Goal: Information Seeking & Learning: Check status

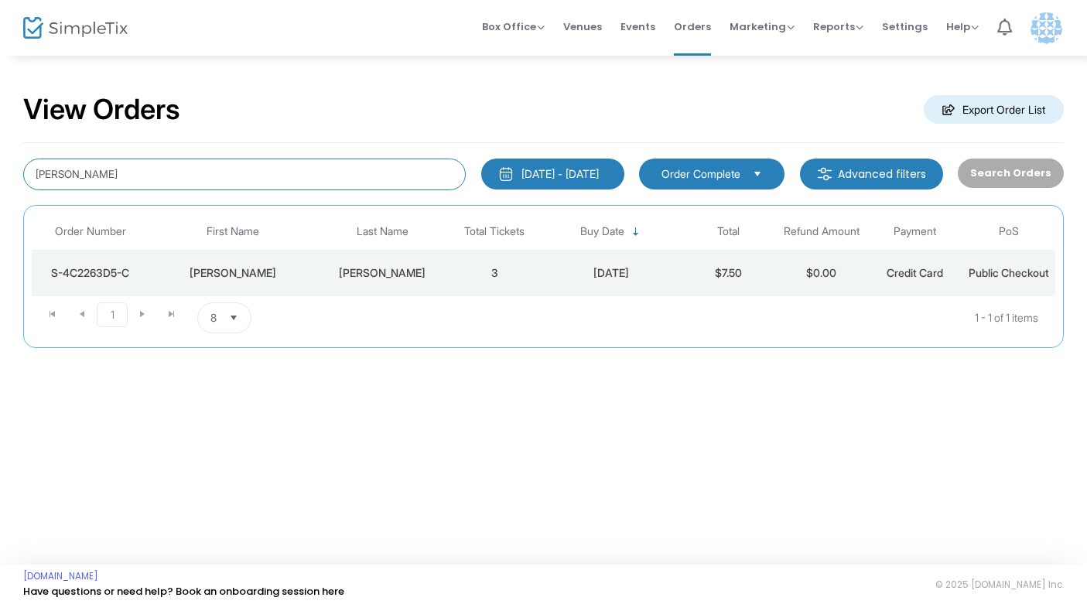
click at [207, 176] on input "[PERSON_NAME]" at bounding box center [244, 175] width 442 height 32
type input "[PERSON_NAME]"
click at [435, 282] on td "[PERSON_NAME]" at bounding box center [381, 273] width 131 height 46
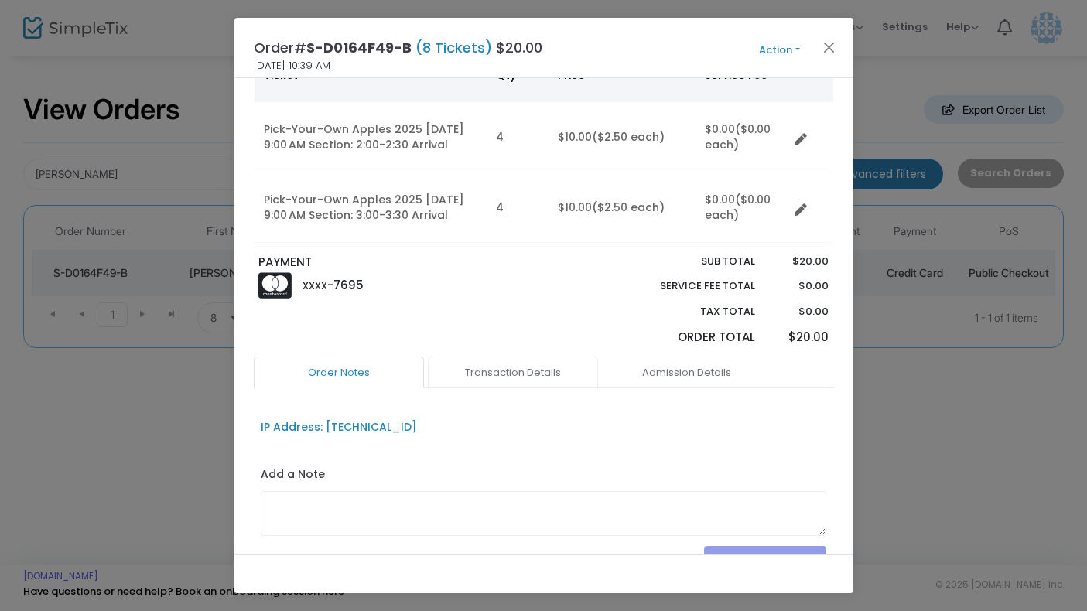
scroll to position [152, 0]
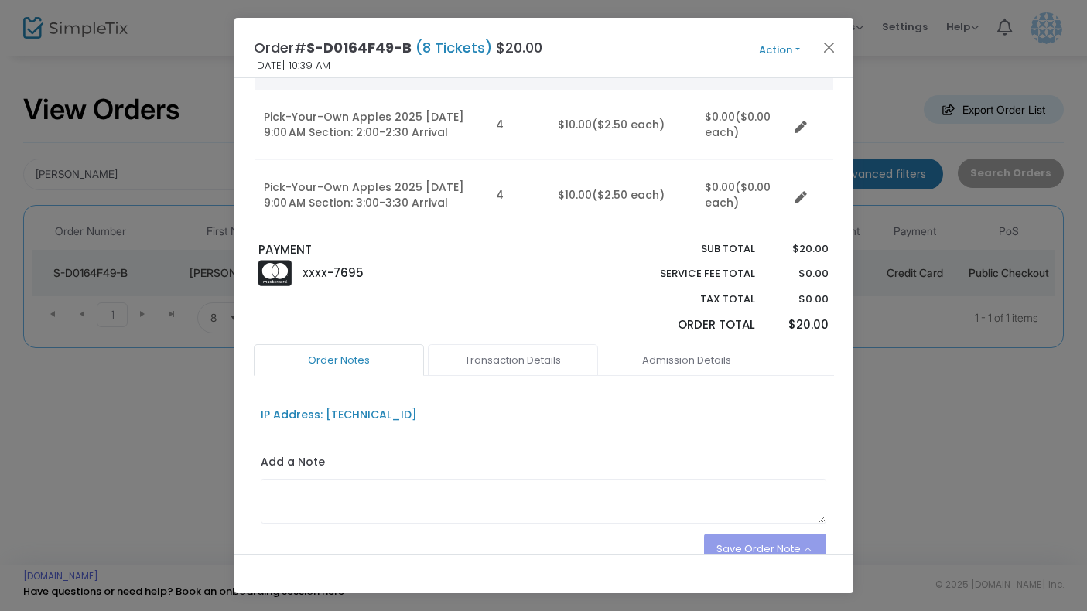
click at [507, 361] on link "Transaction Details" at bounding box center [513, 360] width 170 height 32
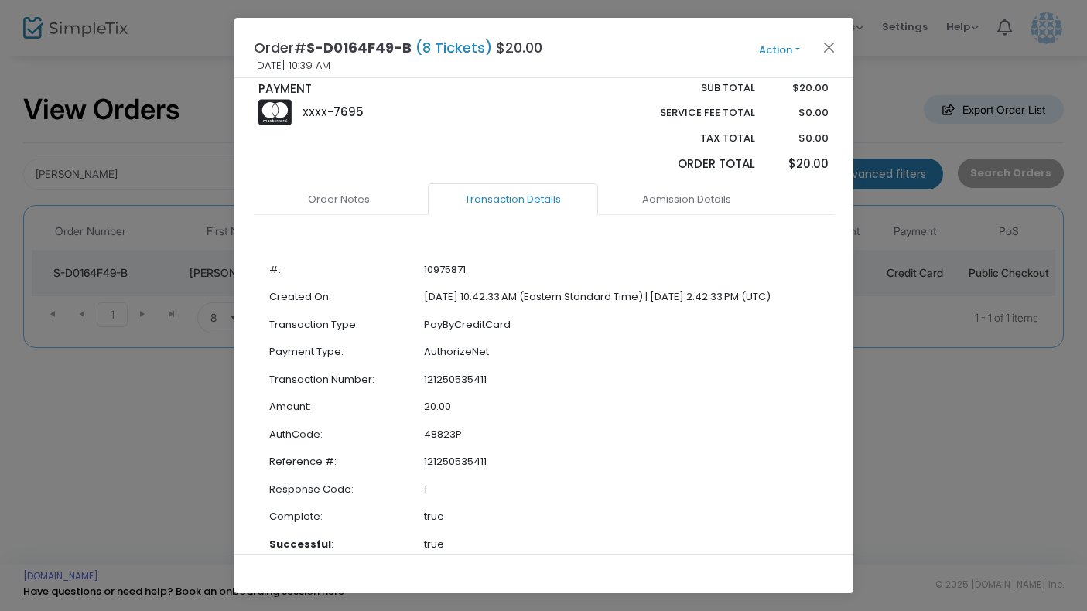
scroll to position [306, 0]
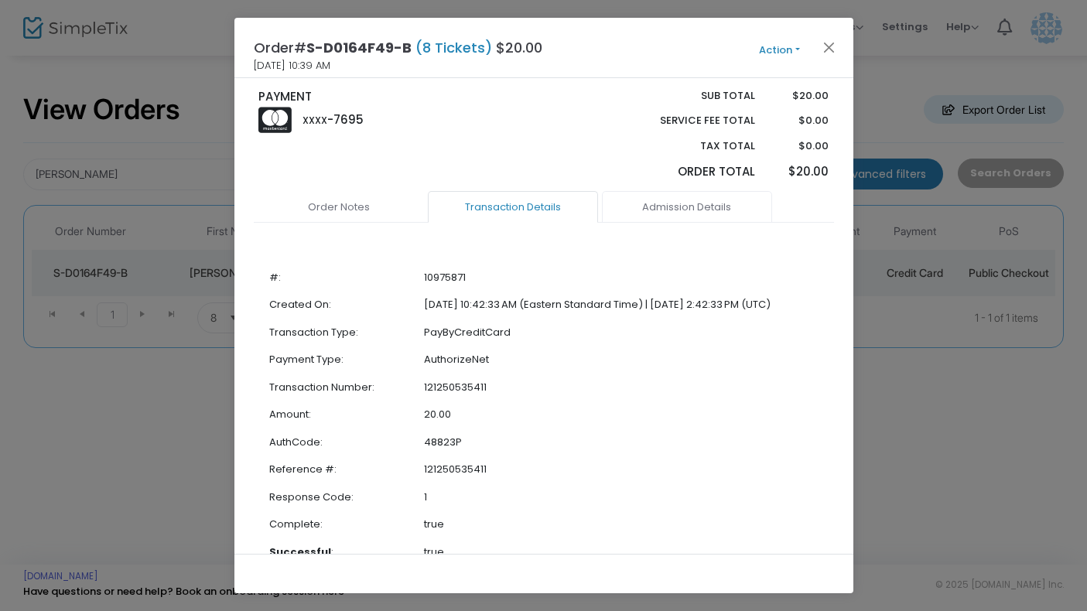
click at [680, 211] on link "Admission Details" at bounding box center [687, 207] width 170 height 32
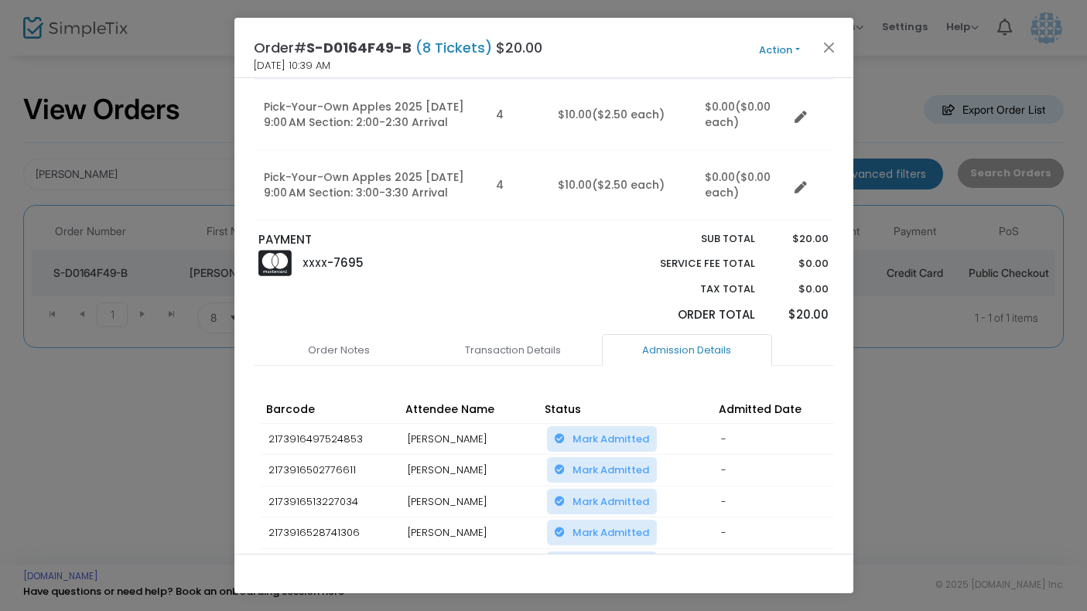
scroll to position [97, 0]
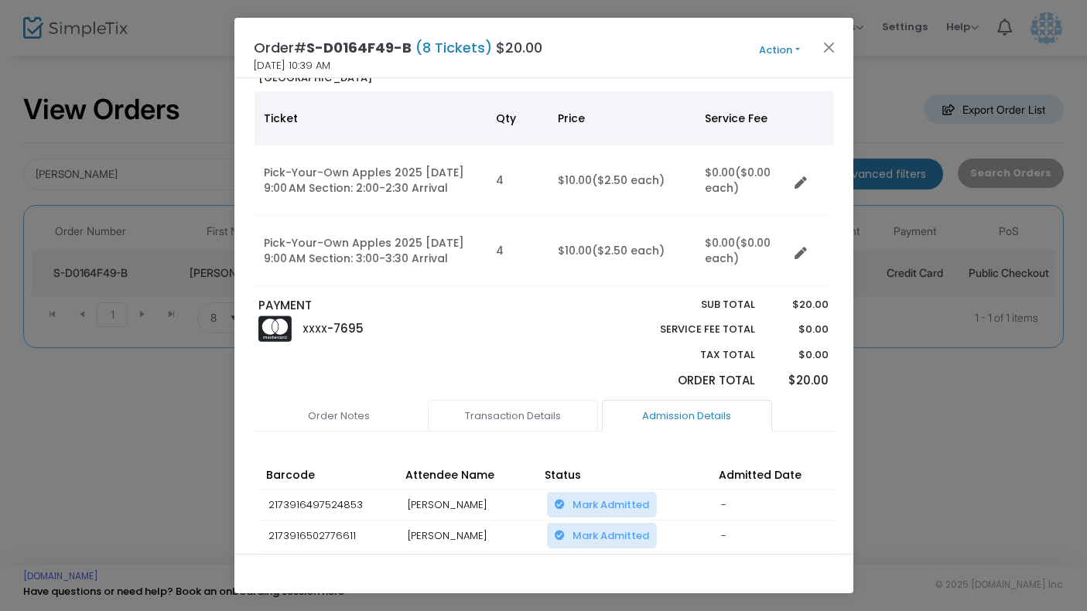
click at [486, 405] on link "Transaction Details" at bounding box center [513, 416] width 170 height 32
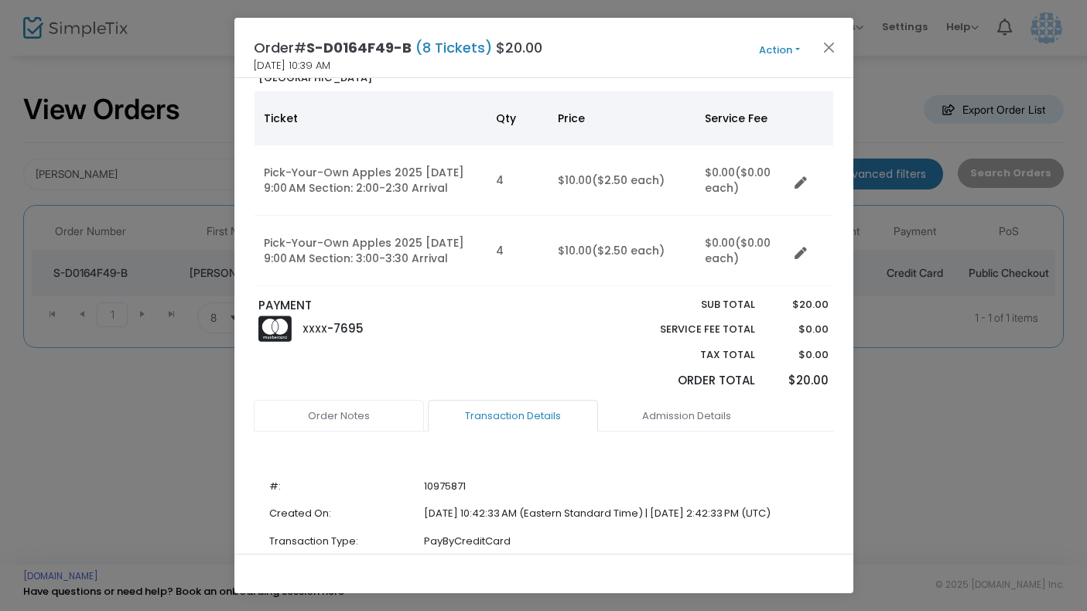
click at [339, 409] on link "Order Notes" at bounding box center [339, 416] width 170 height 32
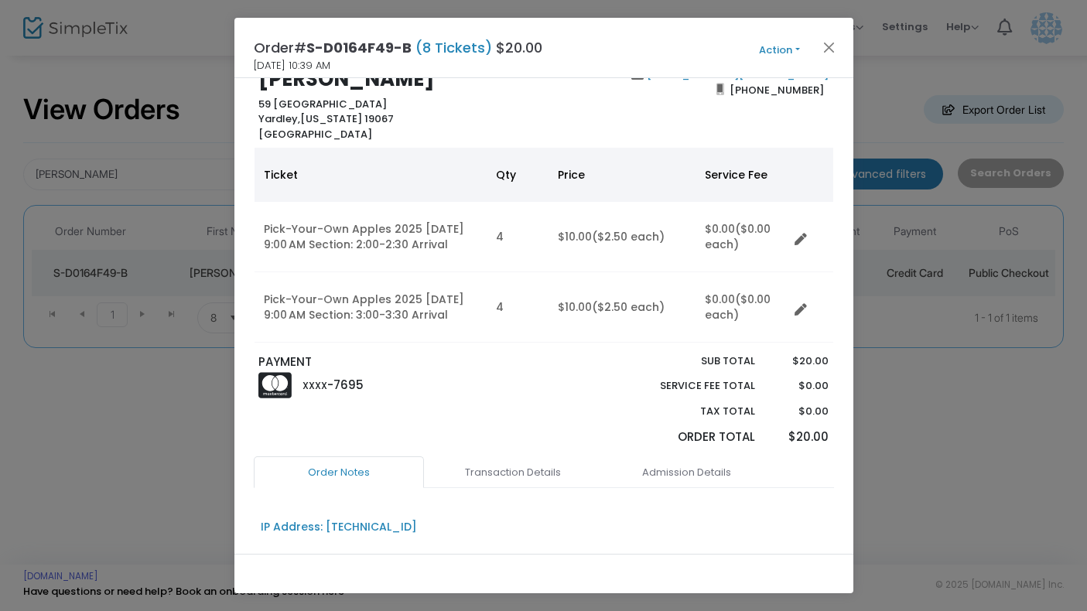
scroll to position [31, 0]
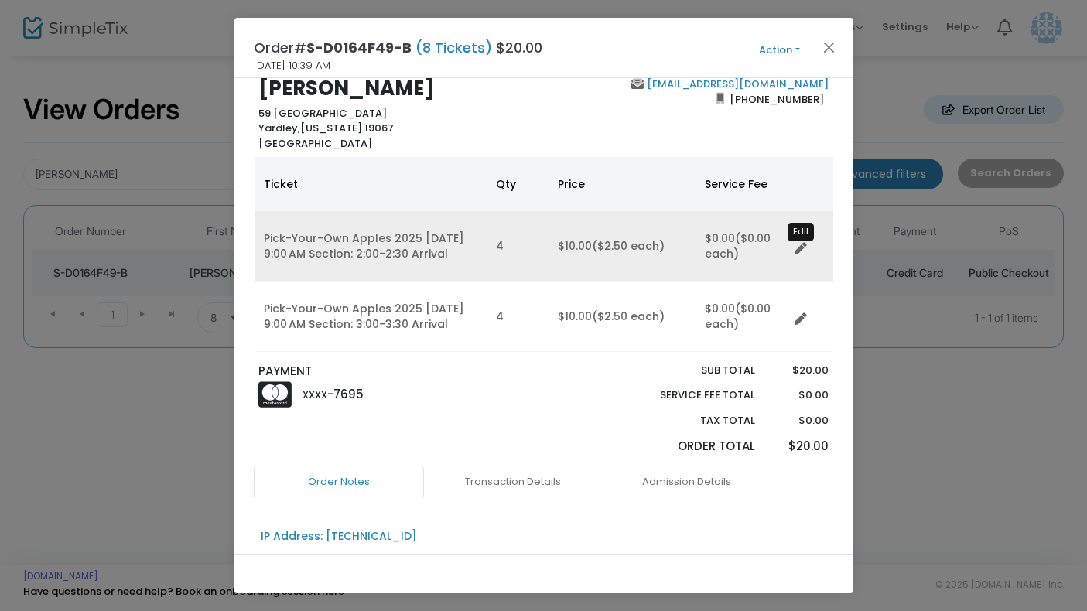
click at [799, 248] on icon "Data table" at bounding box center [800, 249] width 12 height 12
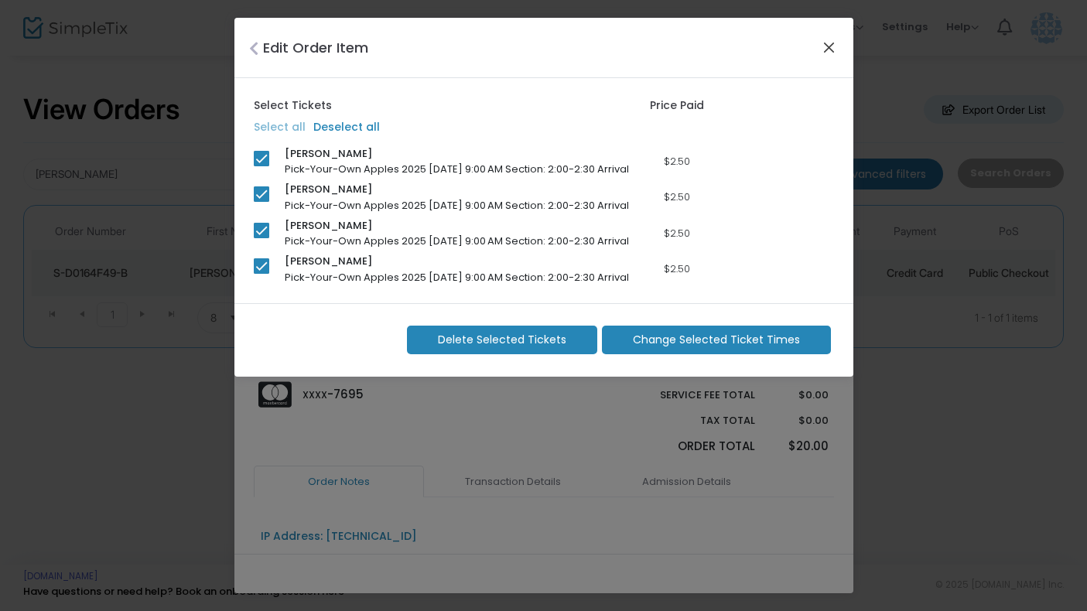
click at [830, 47] on button "Close" at bounding box center [828, 47] width 20 height 20
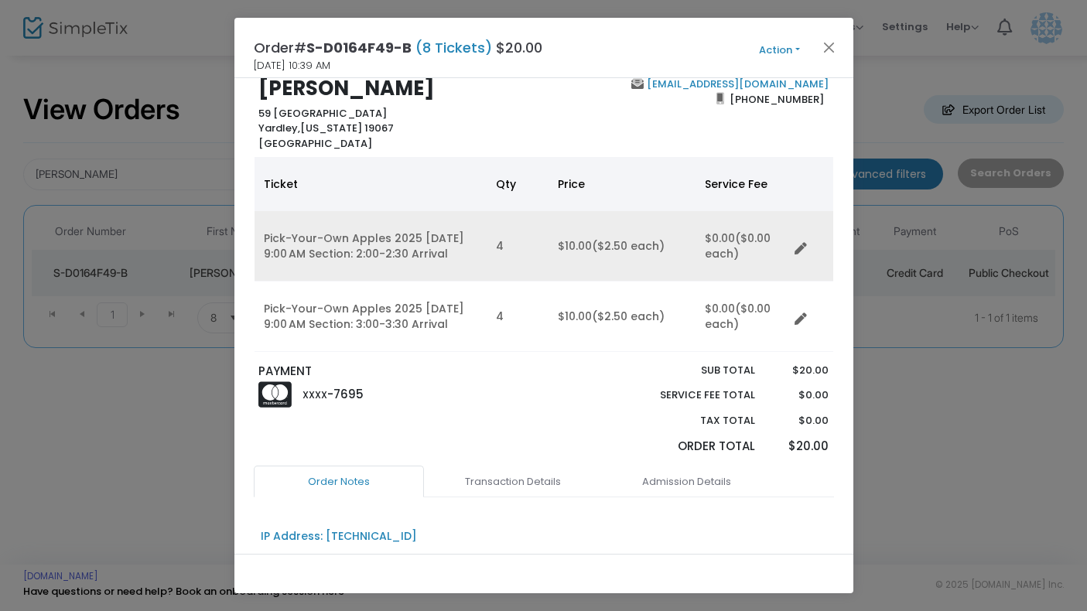
click at [801, 244] on icon "Data table" at bounding box center [800, 249] width 12 height 12
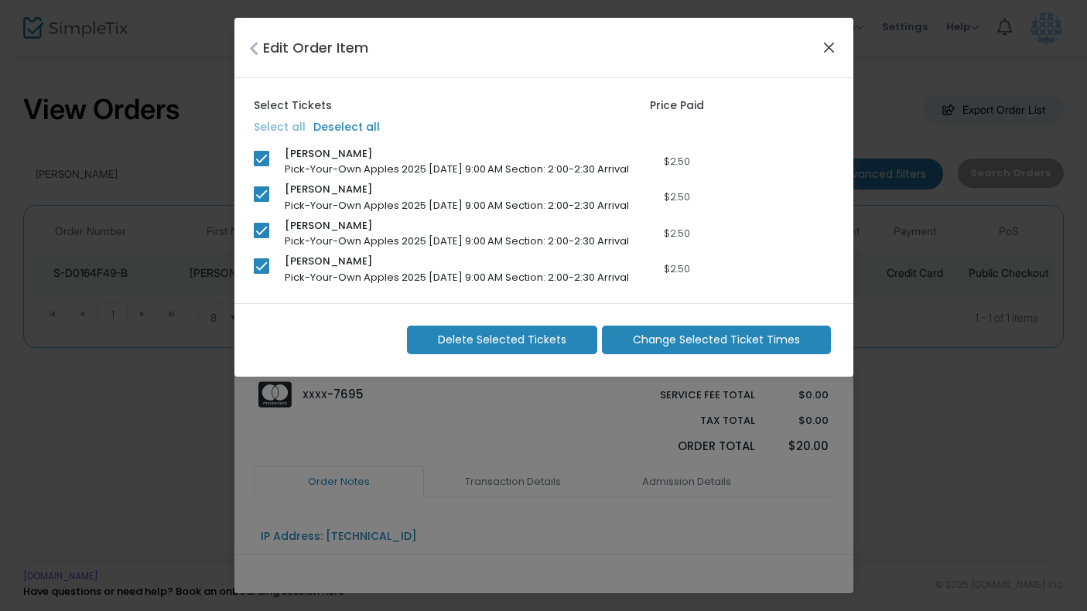
click at [831, 37] on button "Close" at bounding box center [828, 47] width 20 height 20
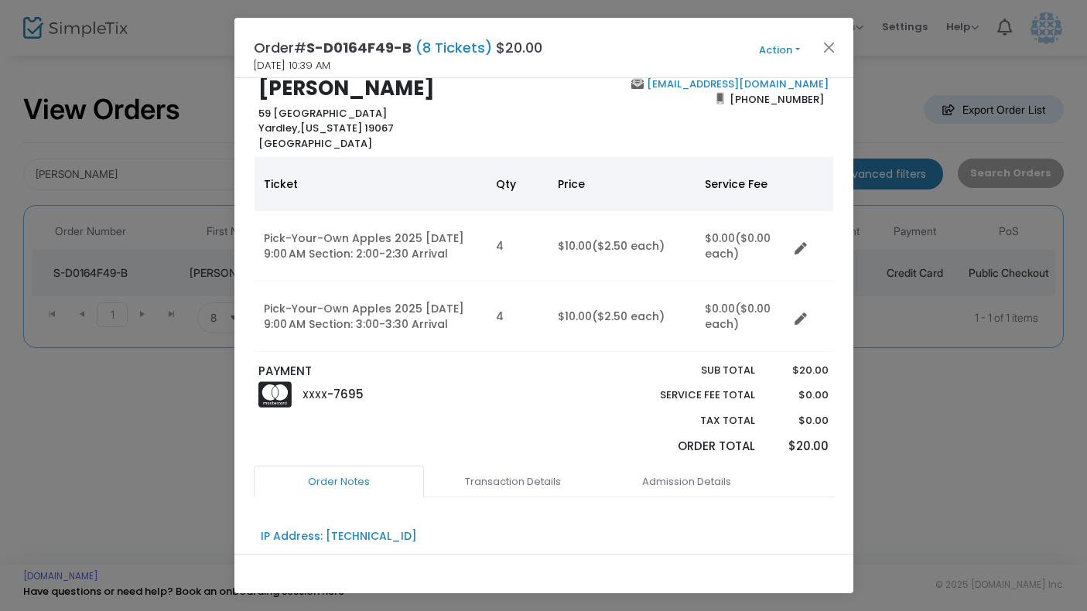
click at [798, 46] on button "Action" at bounding box center [779, 50] width 93 height 17
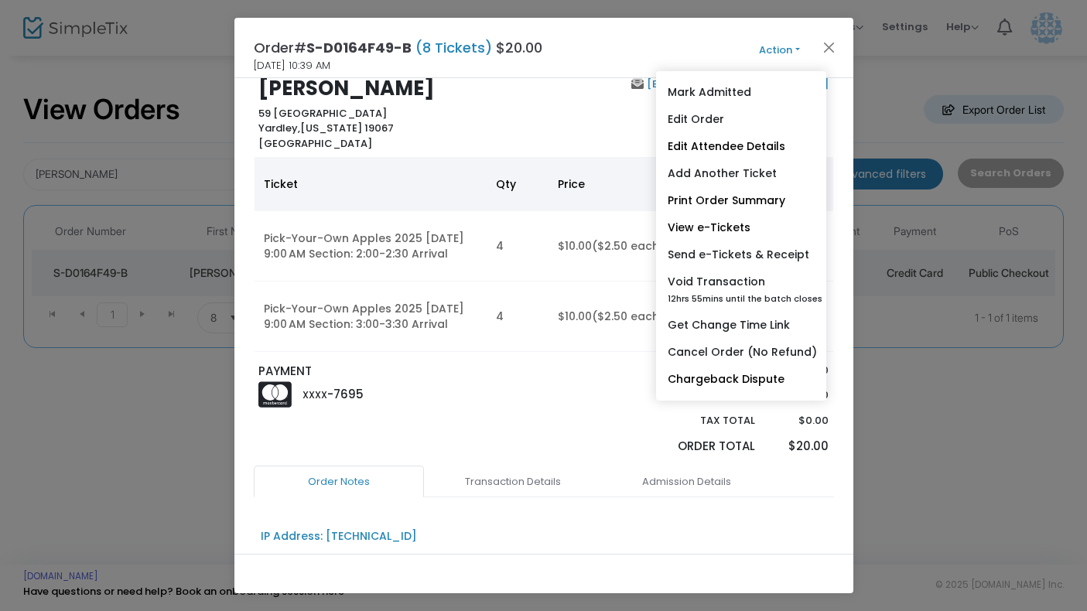
click at [538, 383] on div "XXXX -7695" at bounding box center [397, 395] width 292 height 30
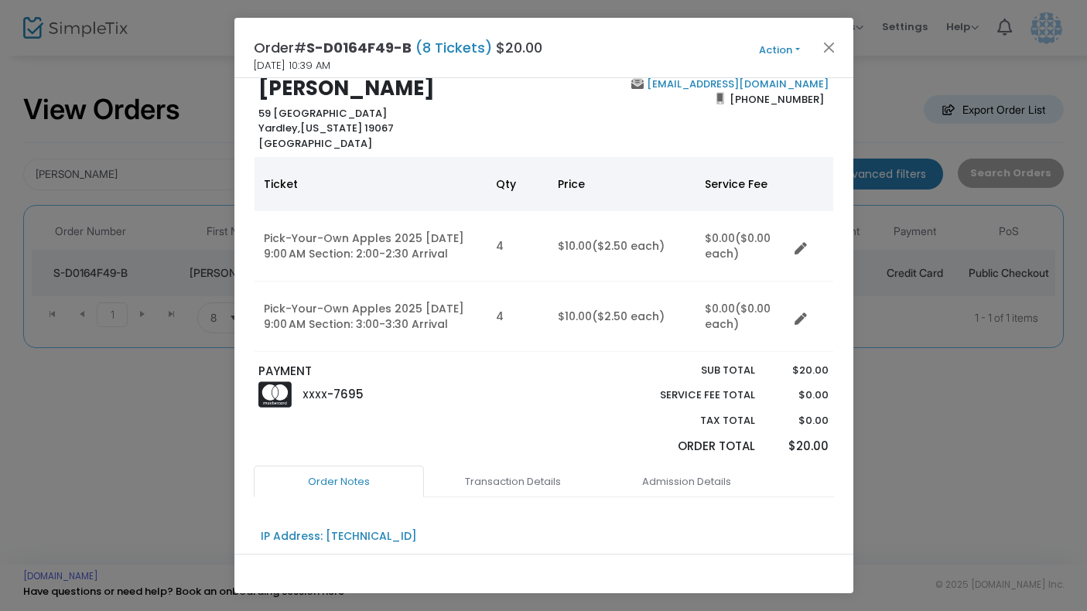
click at [793, 54] on button "Action" at bounding box center [779, 50] width 93 height 17
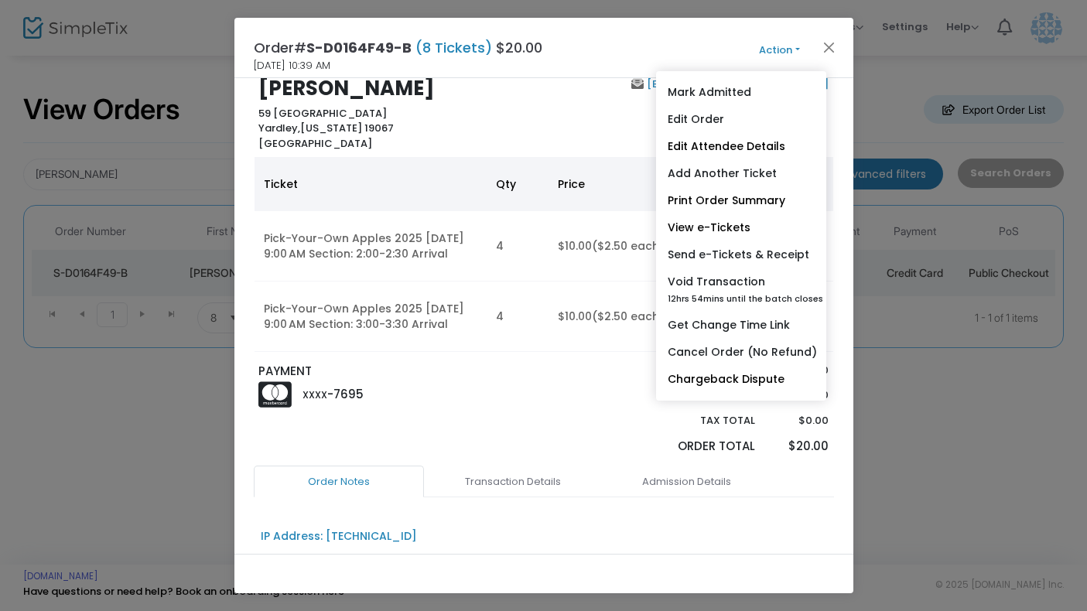
click at [548, 405] on div at bounding box center [580, 414] width 73 height 103
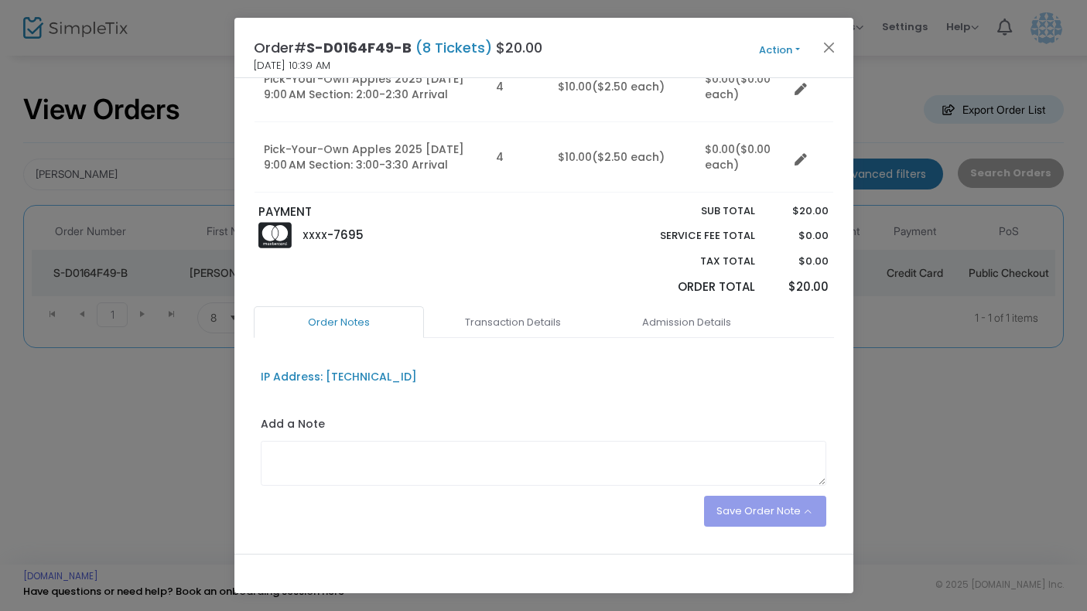
scroll to position [193, 0]
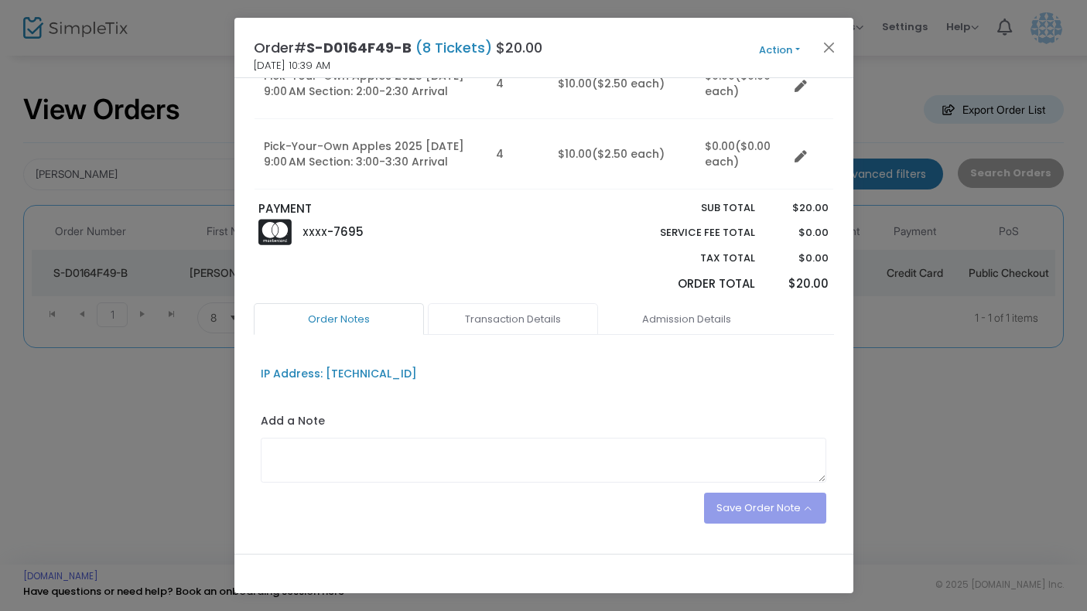
click at [493, 318] on link "Transaction Details" at bounding box center [513, 319] width 170 height 32
